Goal: Transaction & Acquisition: Purchase product/service

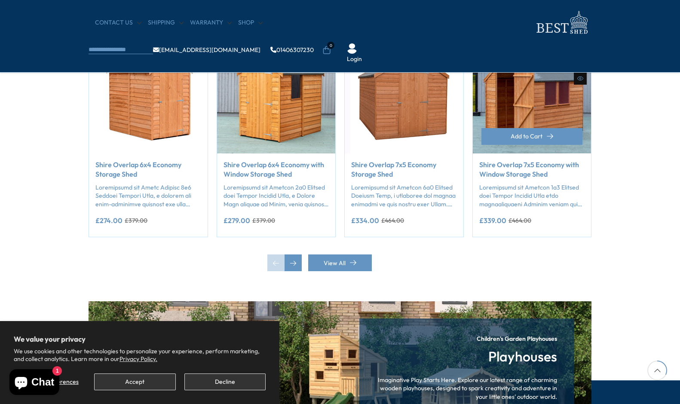
scroll to position [749, 0]
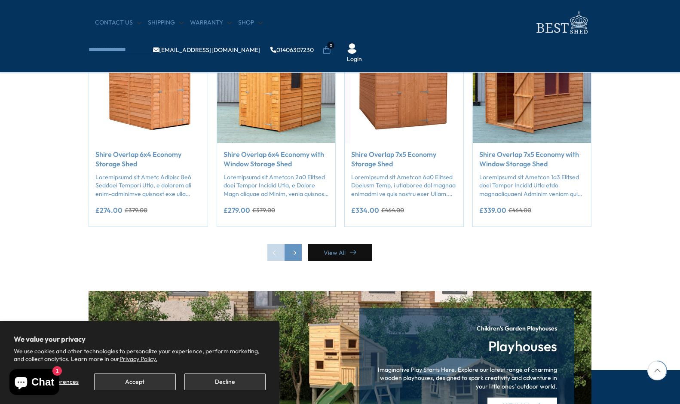
click at [344, 249] on link "View All" at bounding box center [340, 252] width 64 height 17
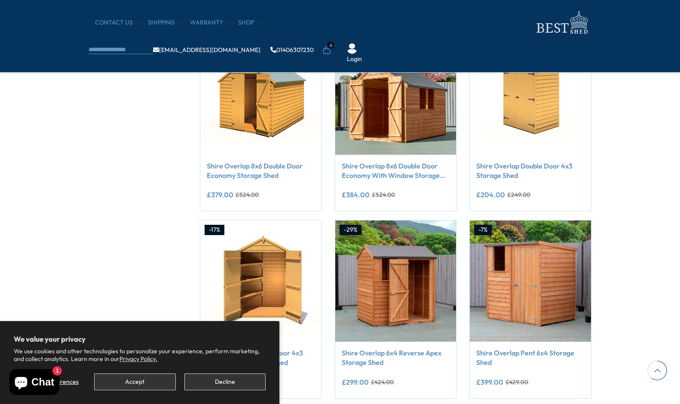
scroll to position [559, 0]
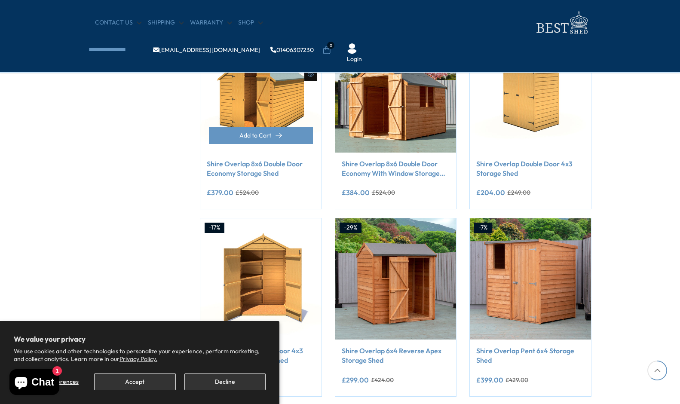
click at [267, 175] on link "Shire Overlap 8x6 Double Door Economy Storage Shed" at bounding box center [261, 168] width 108 height 19
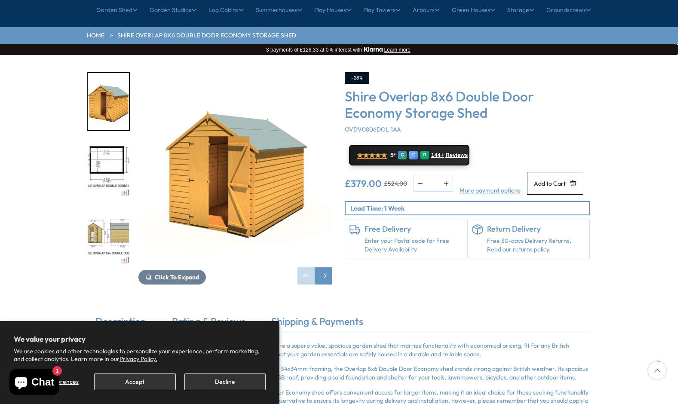
scroll to position [94, 2]
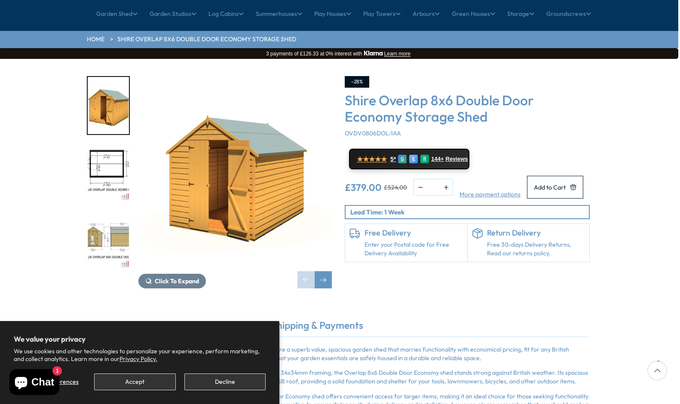
click at [107, 211] on img "3 / 8" at bounding box center [108, 239] width 41 height 57
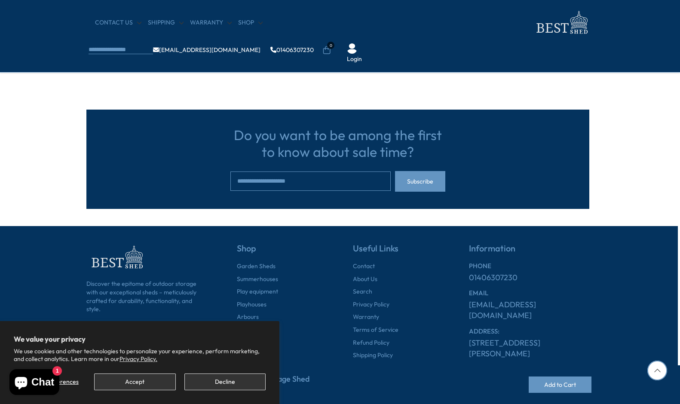
scroll to position [2164, 2]
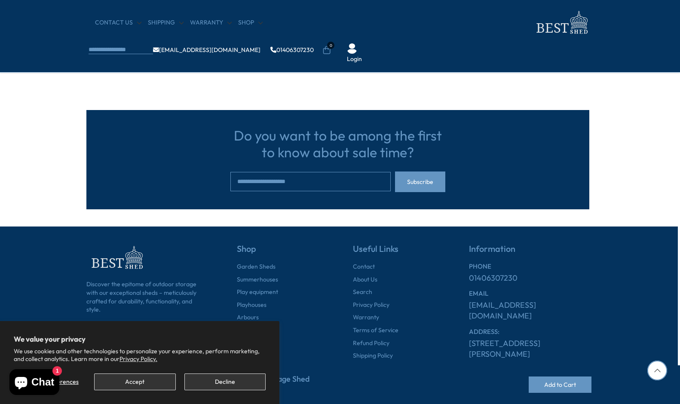
click at [217, 385] on button "Decline" at bounding box center [224, 381] width 81 height 17
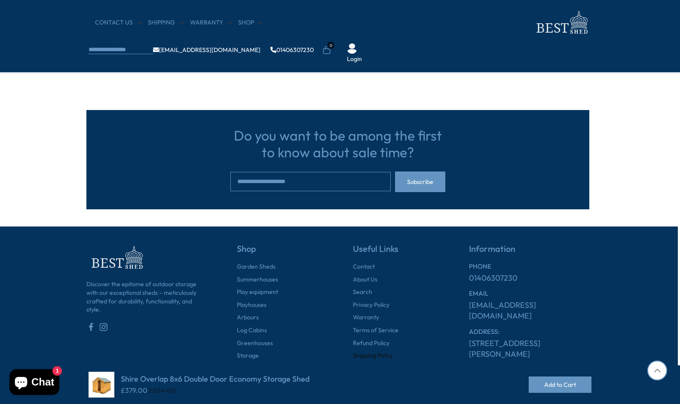
scroll to position [2164, 2]
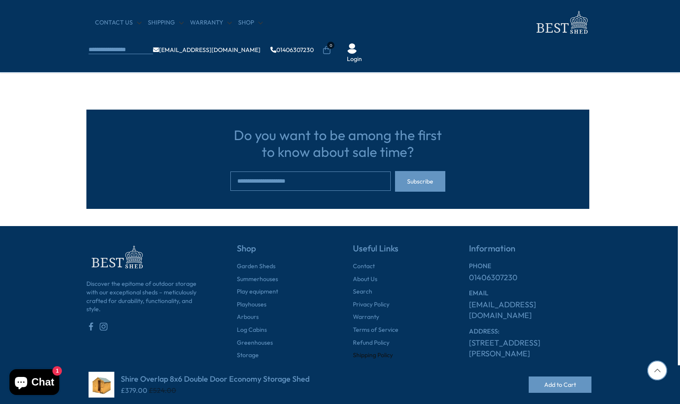
click at [384, 351] on link "Shipping Policy" at bounding box center [373, 355] width 40 height 9
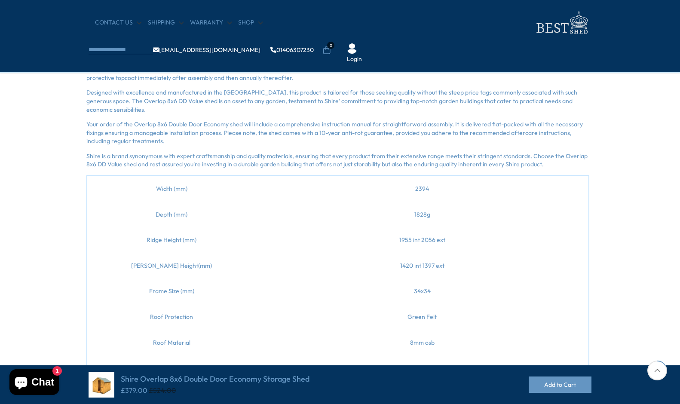
scroll to position [355, 2]
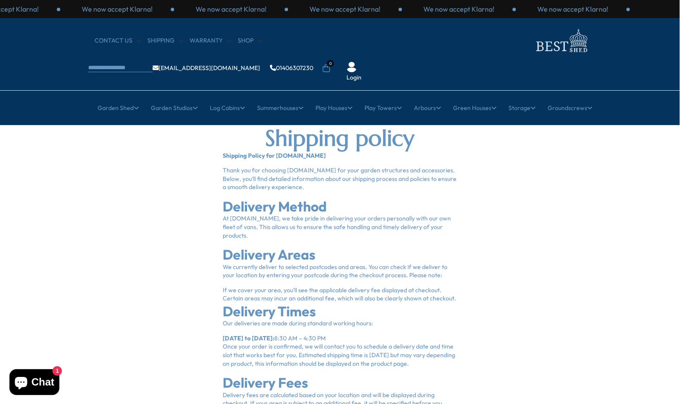
scroll to position [0, 0]
